Goal: Information Seeking & Learning: Learn about a topic

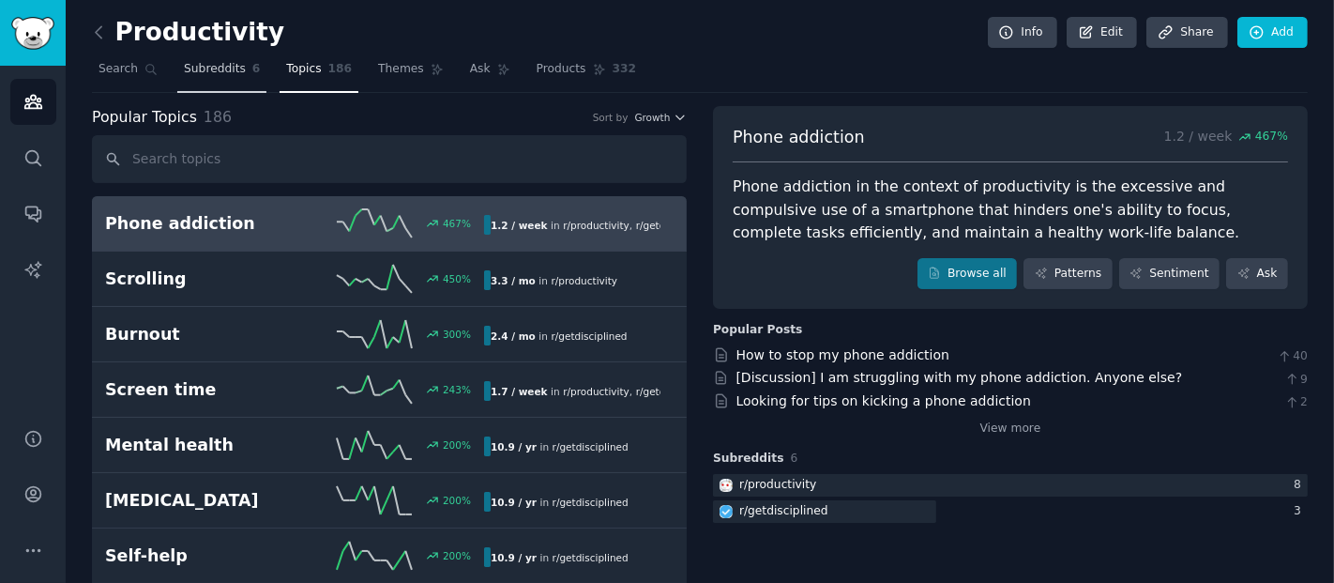
click at [222, 68] on span "Subreddits" at bounding box center [215, 69] width 62 height 17
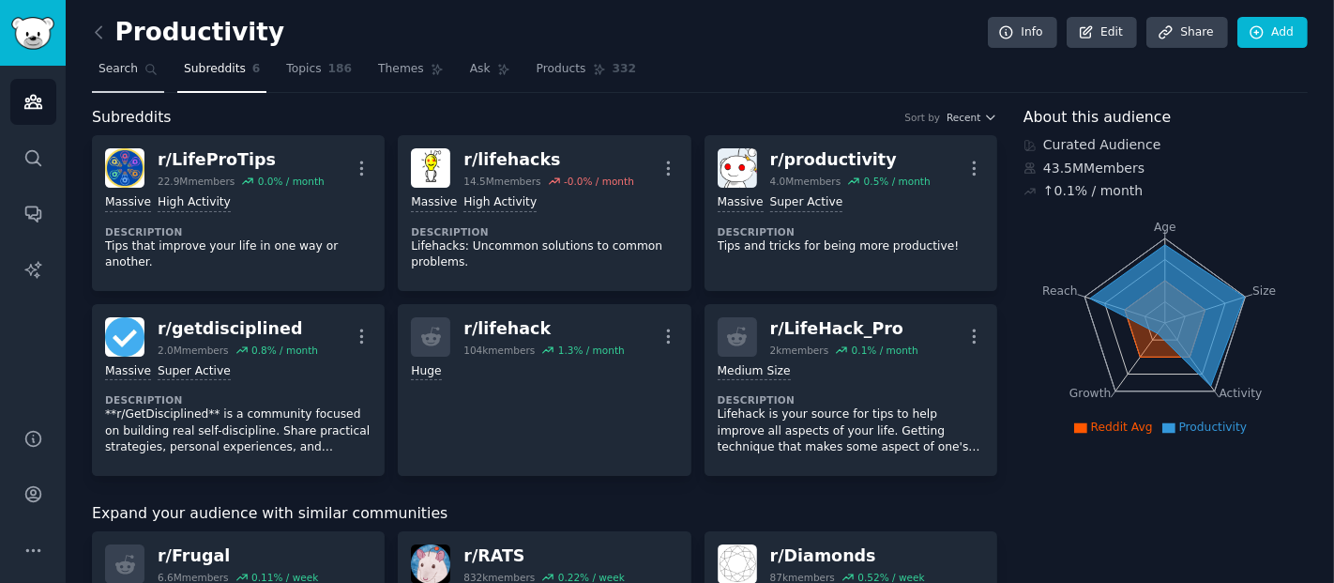
click at [110, 63] on span "Search" at bounding box center [117, 69] width 39 height 17
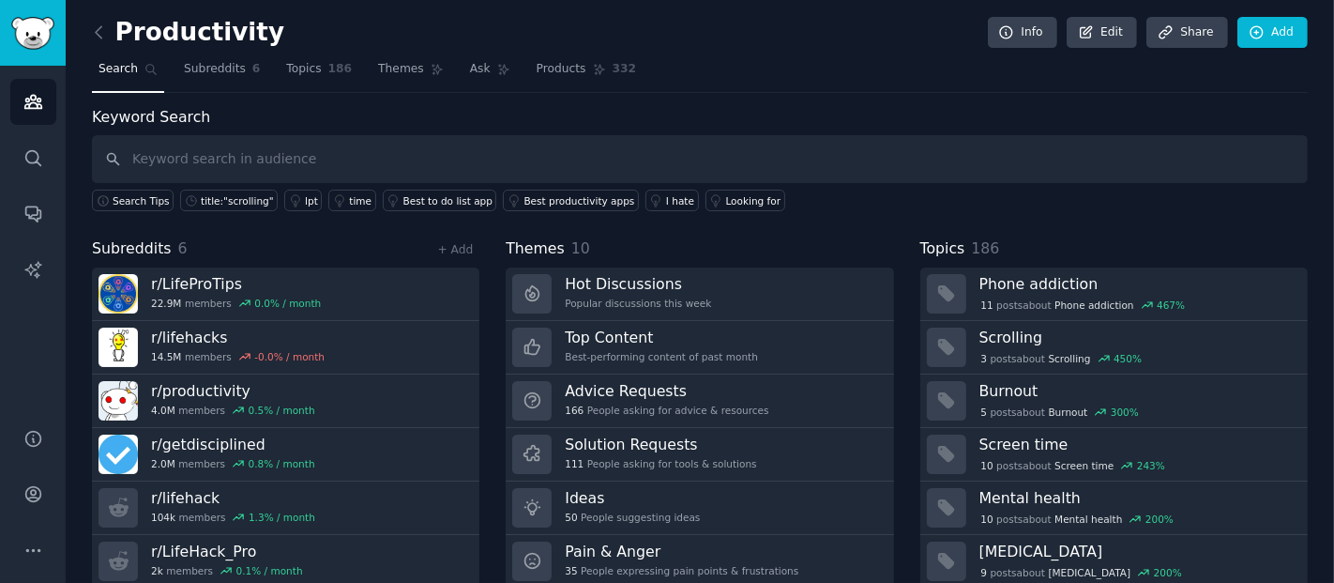
scroll to position [59, 0]
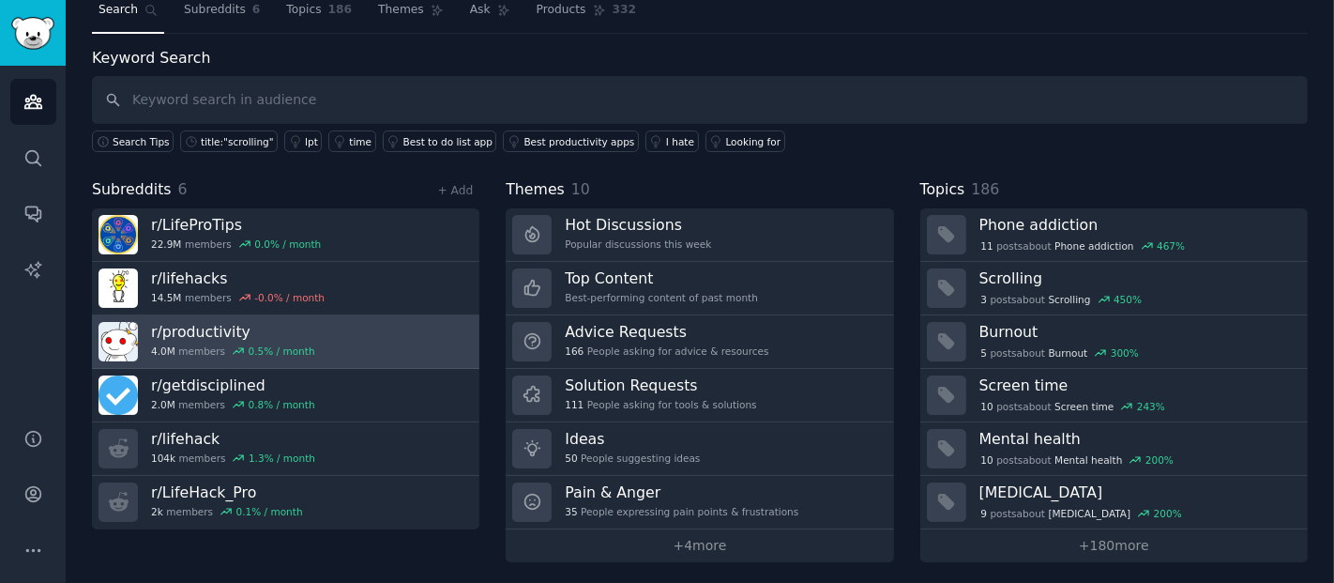
click at [251, 359] on link "r/ productivity 4.0M members 0.5 % / month" at bounding box center [285, 341] width 387 height 53
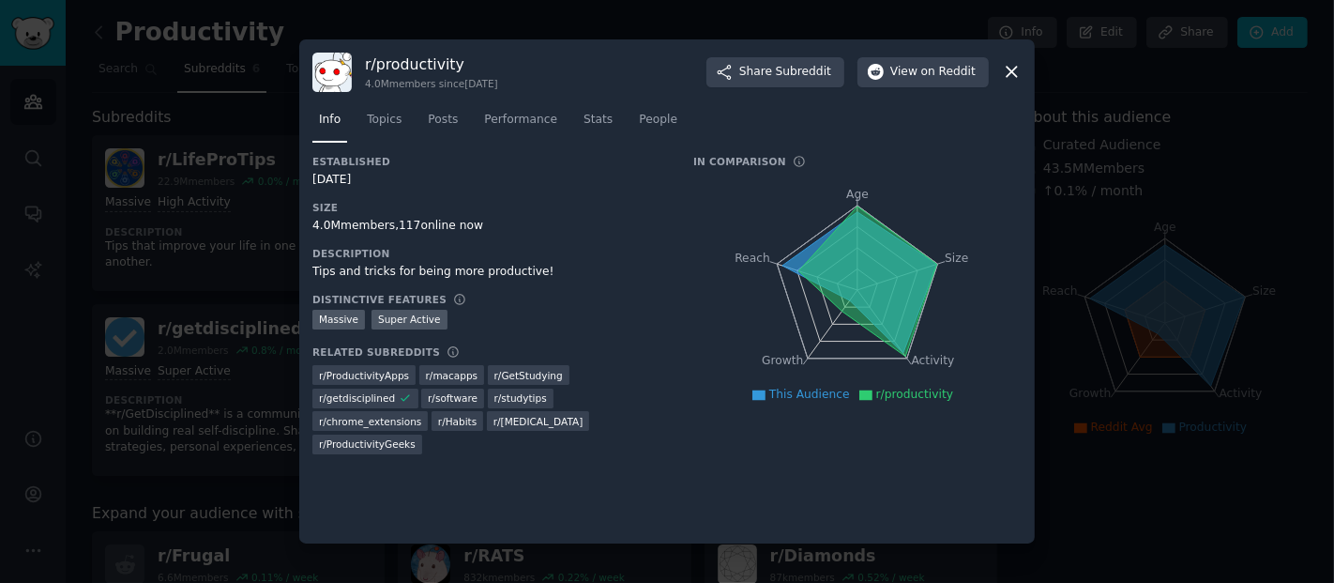
click at [263, 322] on div at bounding box center [667, 291] width 1334 height 583
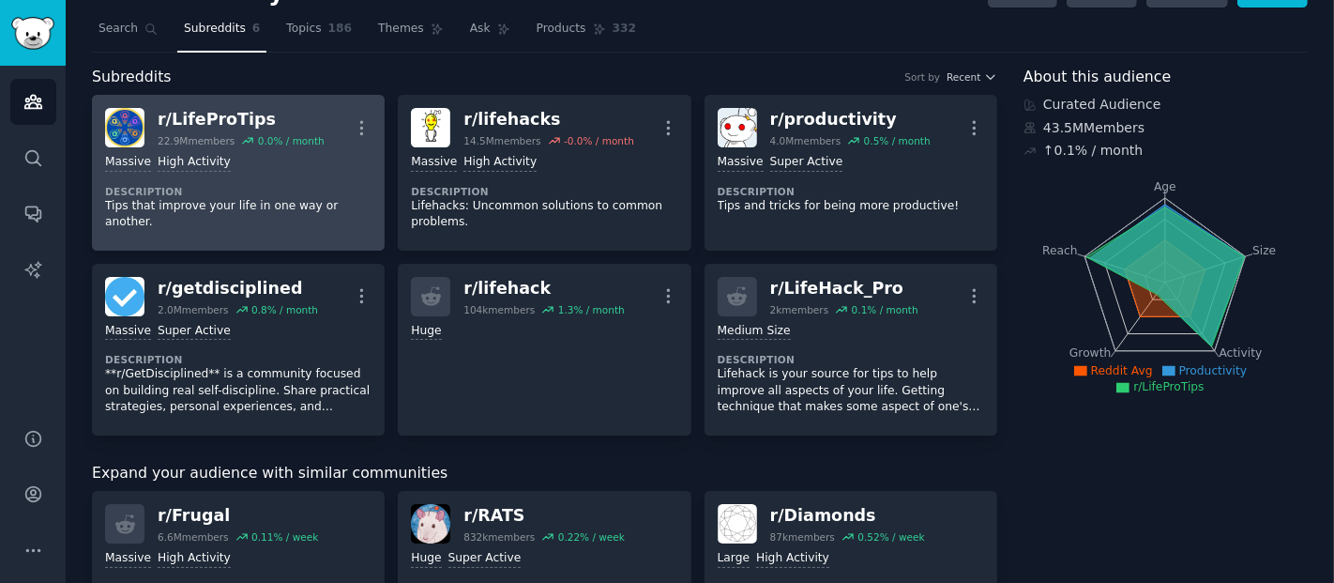
scroll to position [45, 0]
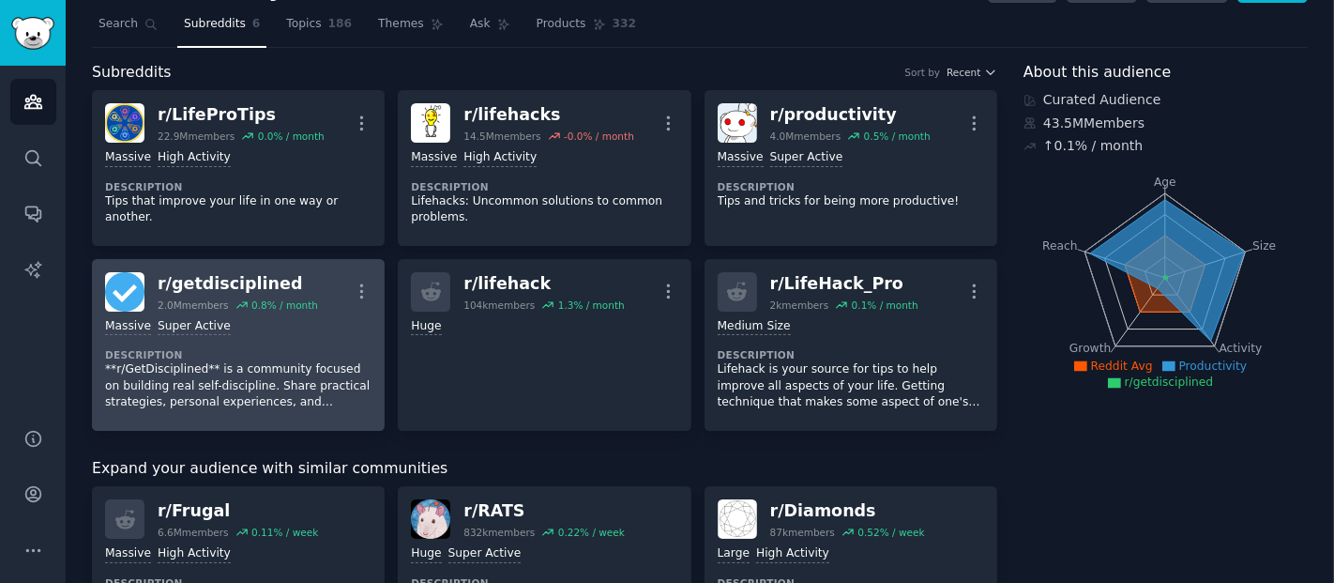
click at [230, 280] on div "r/ getdisciplined" at bounding box center [238, 283] width 160 height 23
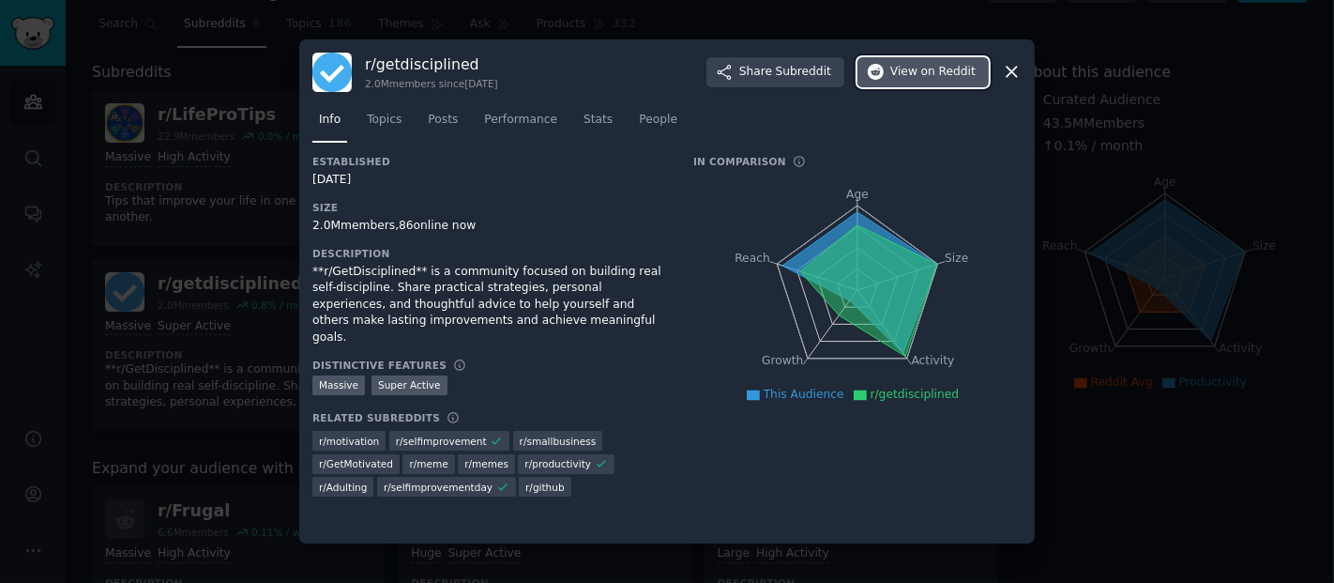
click at [921, 83] on button "View on Reddit" at bounding box center [922, 72] width 131 height 30
click at [233, 119] on div at bounding box center [667, 291] width 1334 height 583
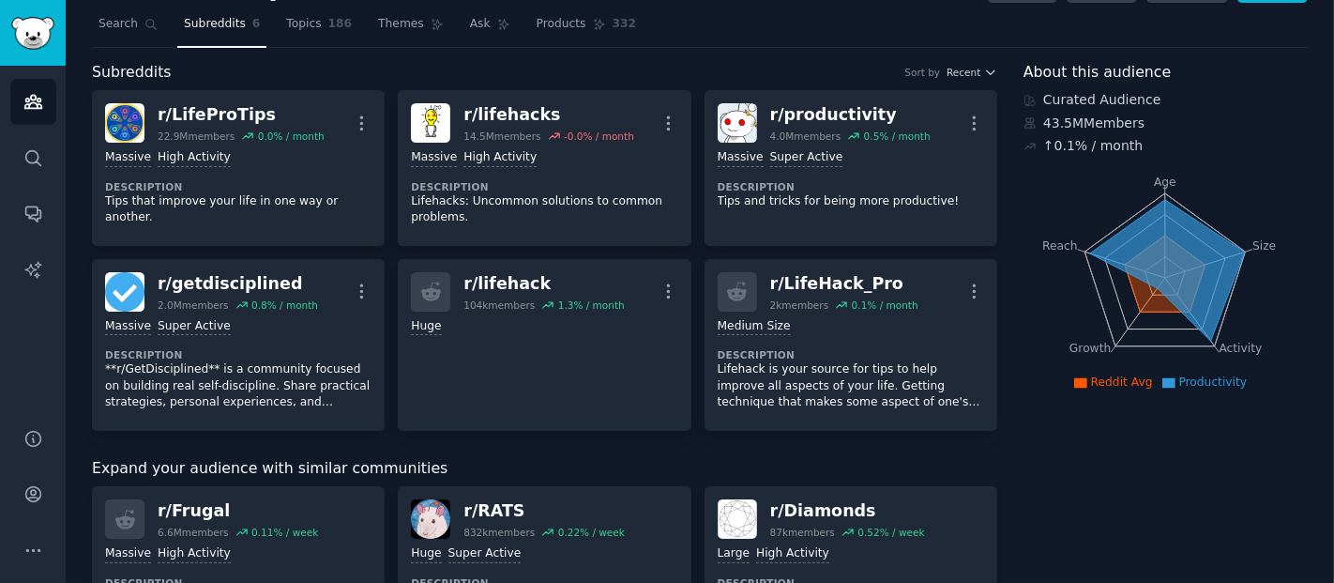
click at [257, 61] on div "Subreddits Sort by Recent" at bounding box center [544, 72] width 905 height 23
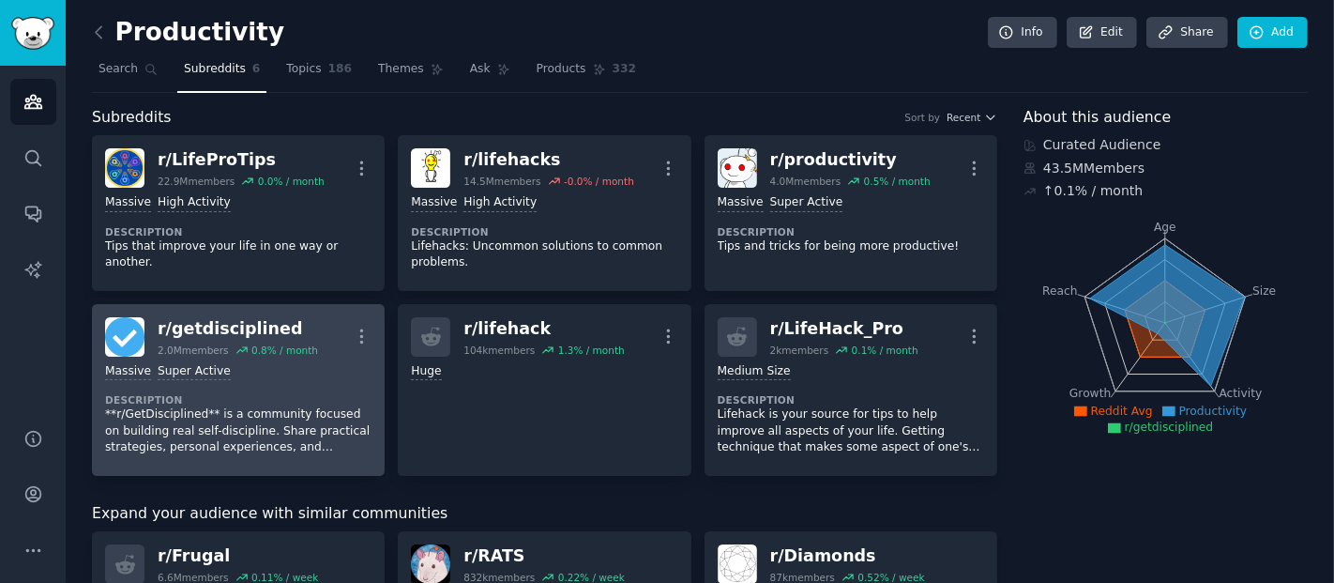
click at [243, 367] on div "Massive Super Active" at bounding box center [238, 372] width 266 height 18
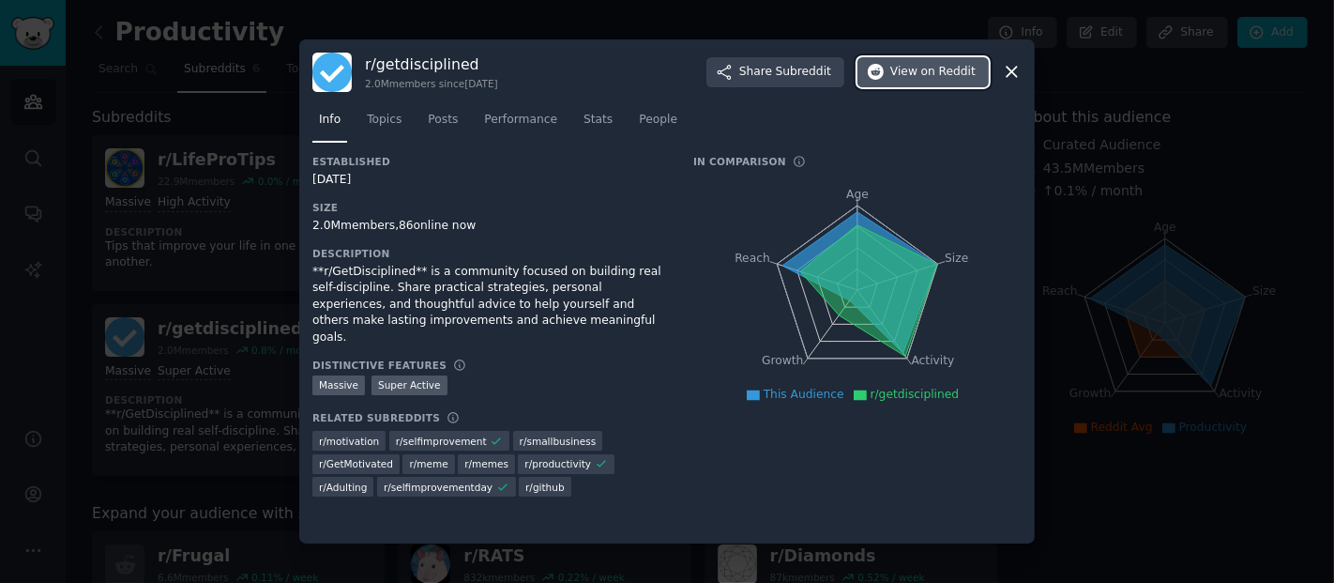
click at [918, 80] on span "View on Reddit" at bounding box center [932, 72] width 85 height 17
click at [225, 66] on div at bounding box center [667, 291] width 1334 height 583
